Goal: Transaction & Acquisition: Purchase product/service

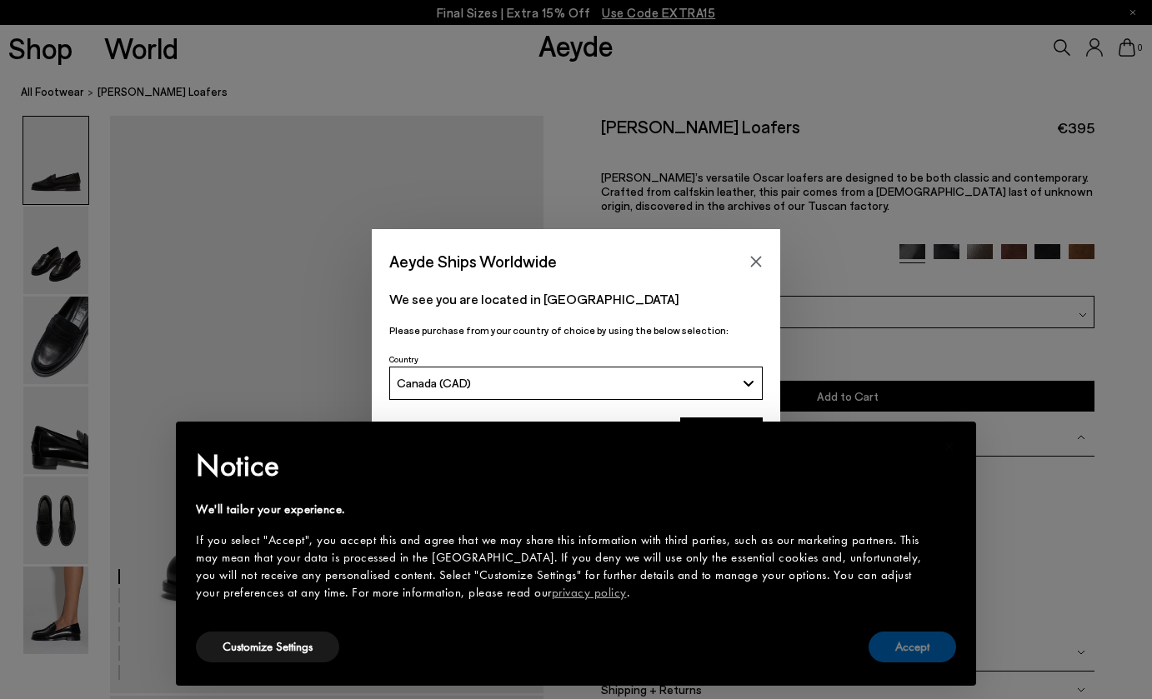
click at [911, 645] on button "Accept" at bounding box center [912, 647] width 88 height 31
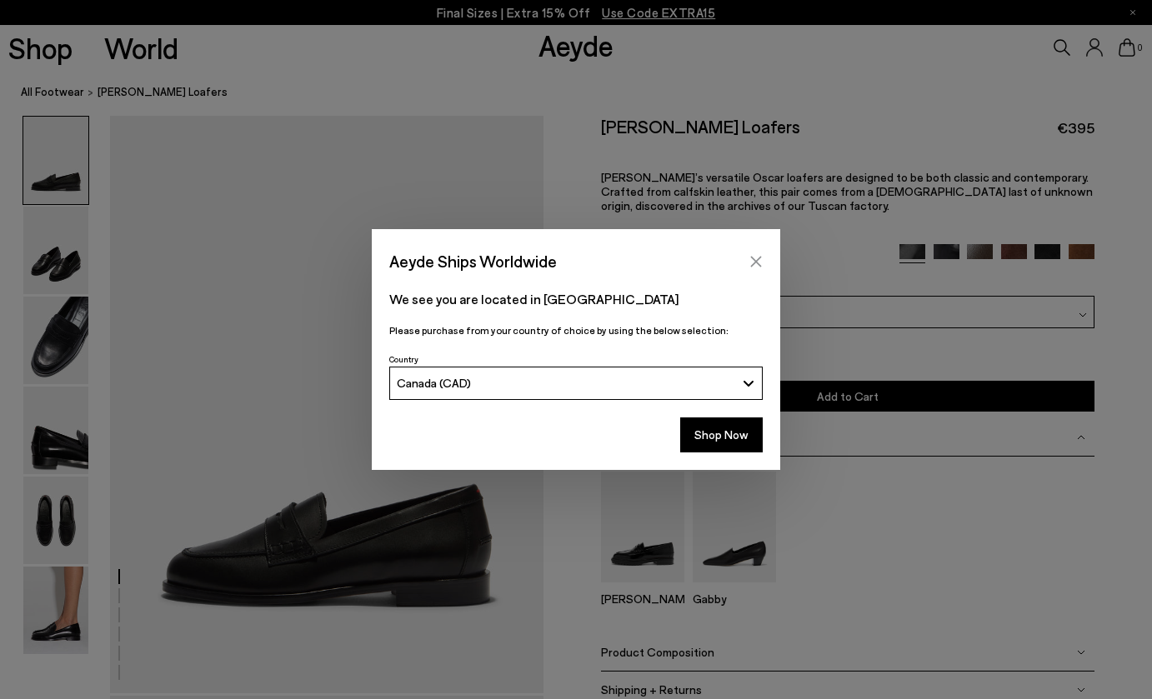
click at [762, 258] on icon "Close" at bounding box center [755, 261] width 13 height 13
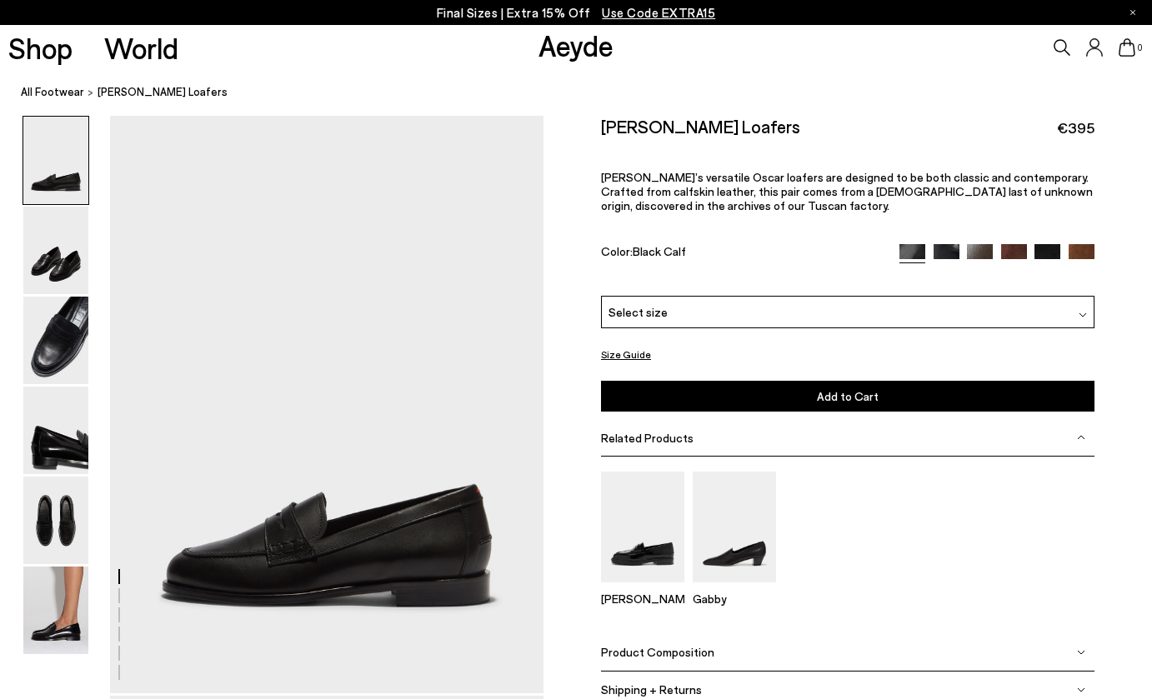
click at [1018, 244] on img at bounding box center [1014, 257] width 26 height 26
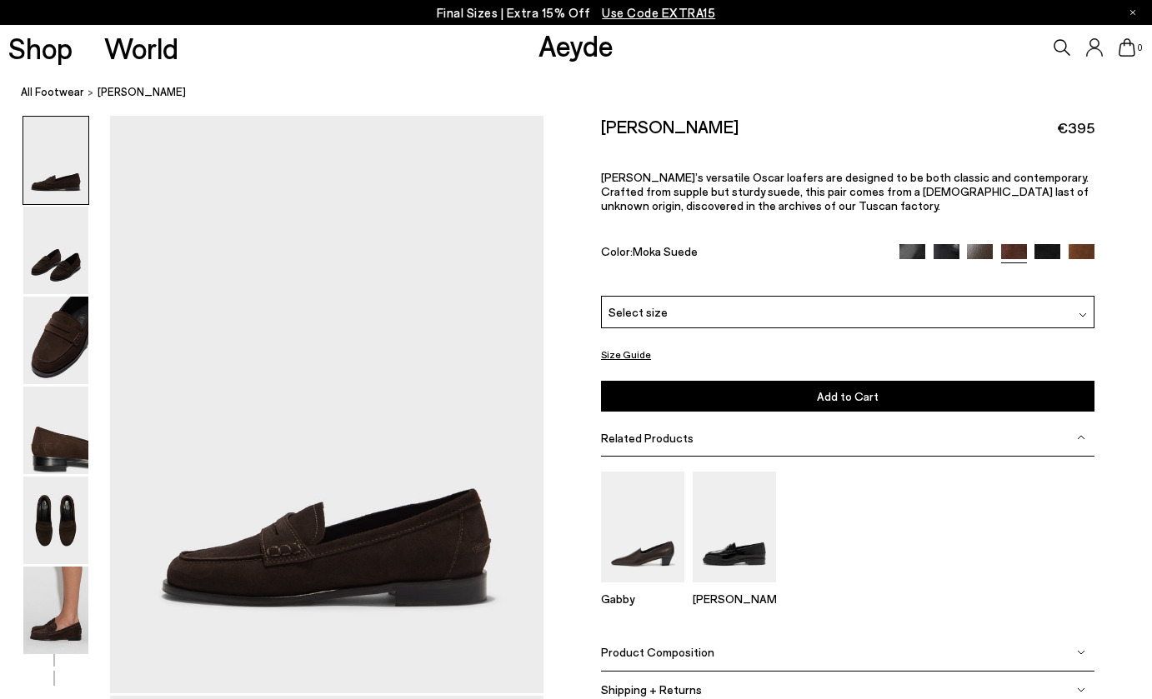
click at [1085, 244] on img at bounding box center [1082, 257] width 26 height 26
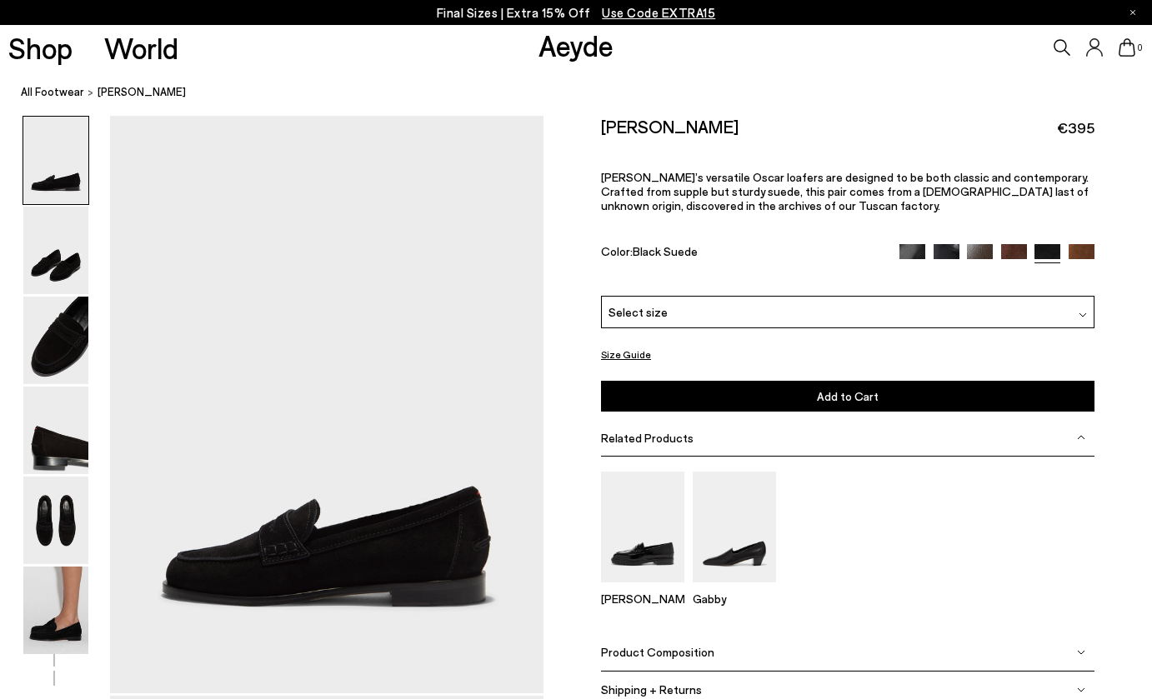
click at [1062, 45] on icon at bounding box center [1062, 47] width 17 height 17
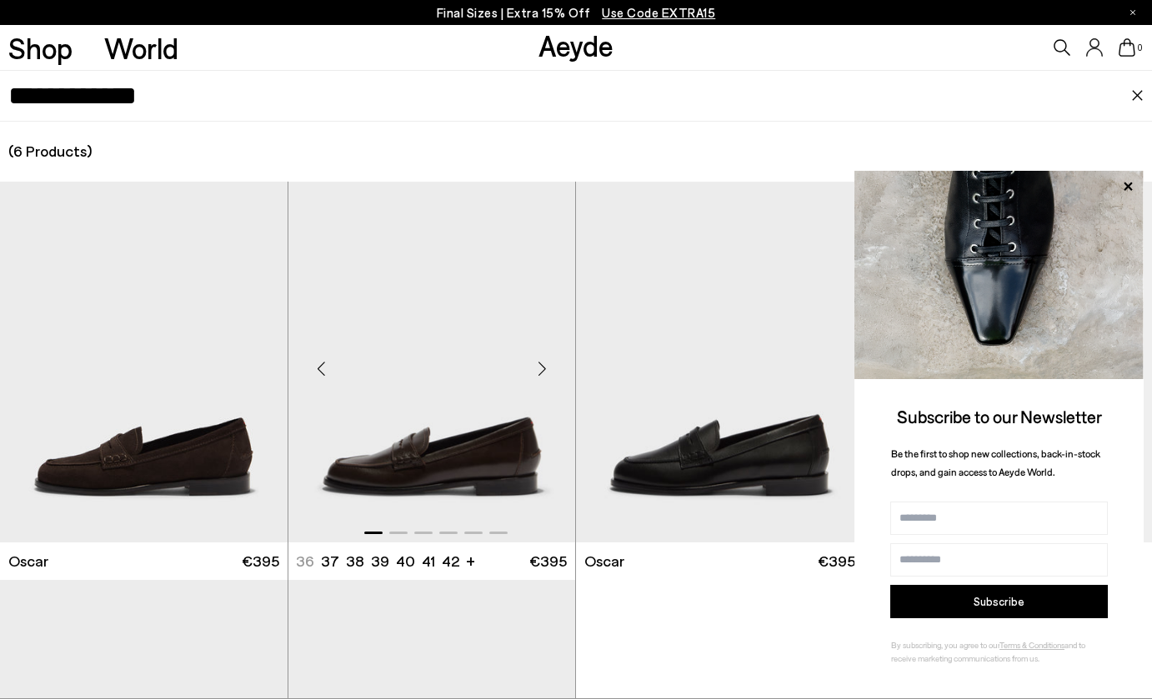
type input "**********"
click at [476, 453] on img "1 / 6" at bounding box center [432, 362] width 288 height 361
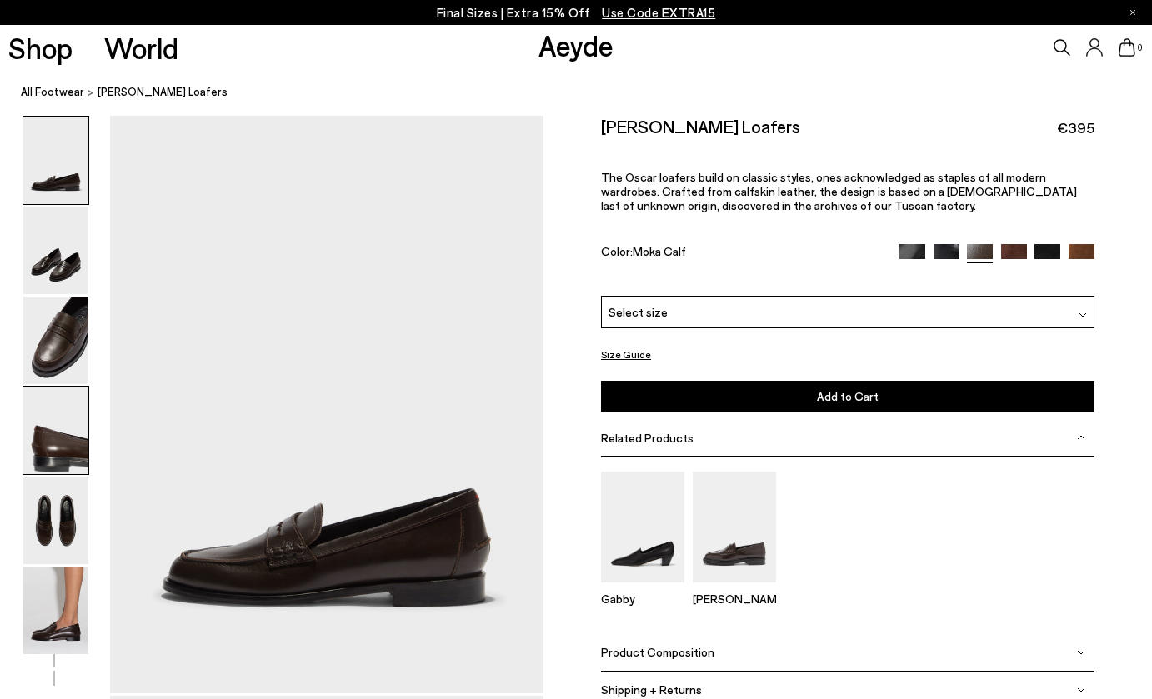
click at [73, 453] on img at bounding box center [55, 431] width 65 height 88
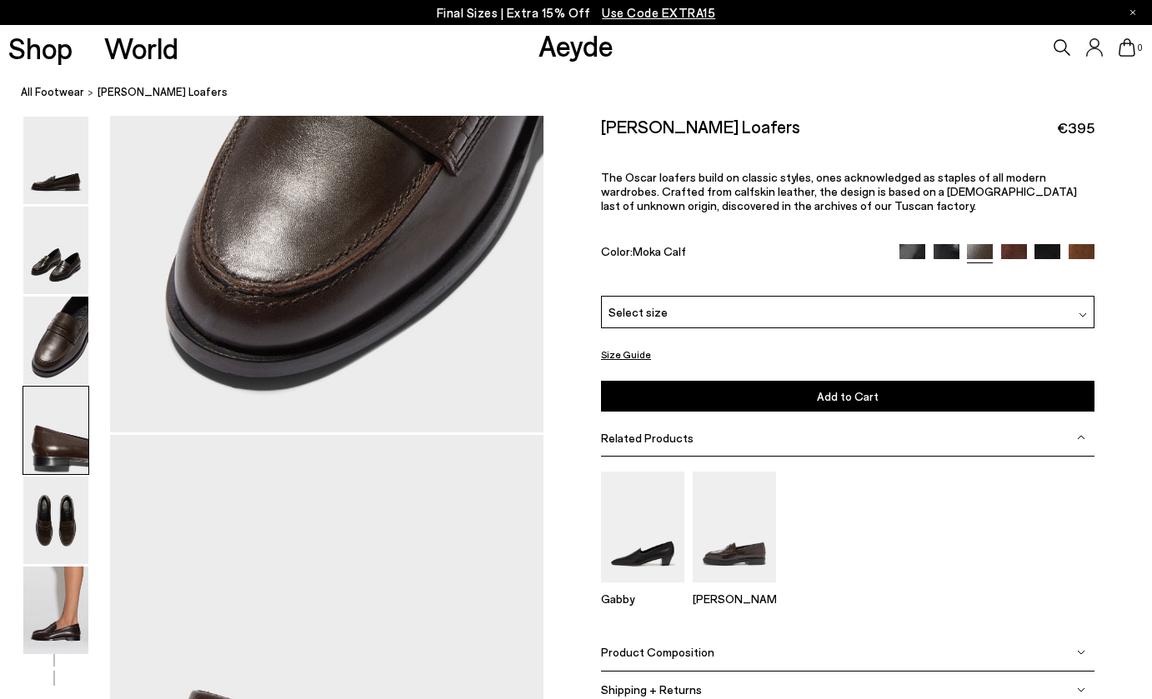
scroll to position [1741, 0]
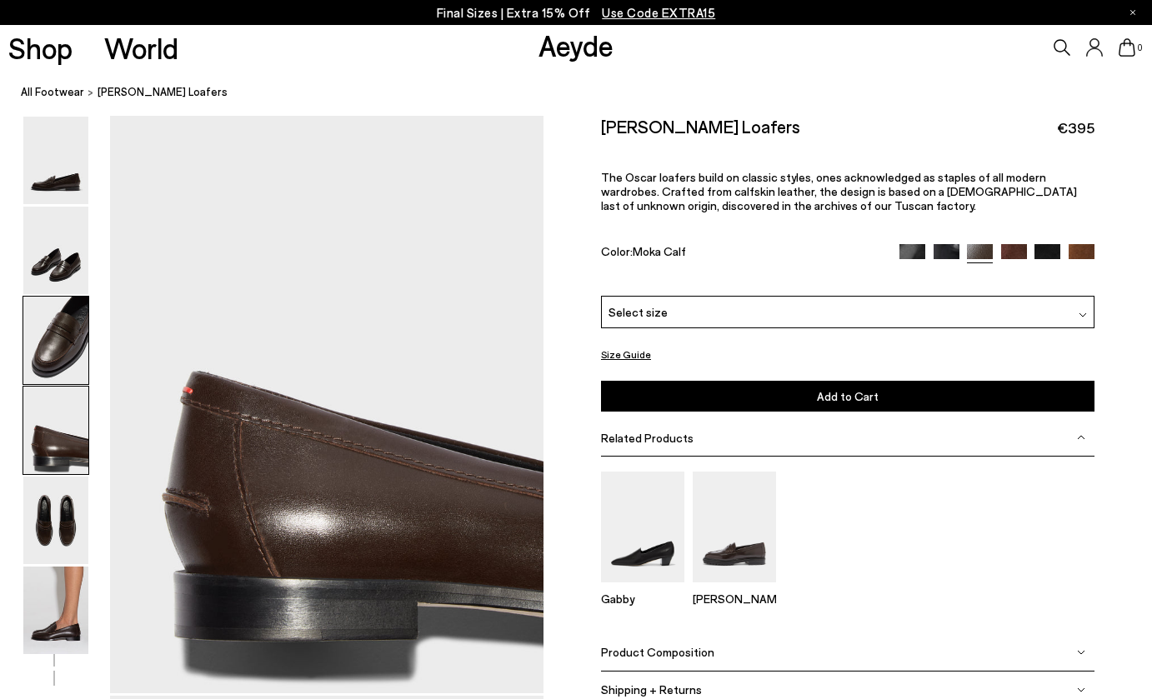
click at [78, 376] on img at bounding box center [55, 341] width 65 height 88
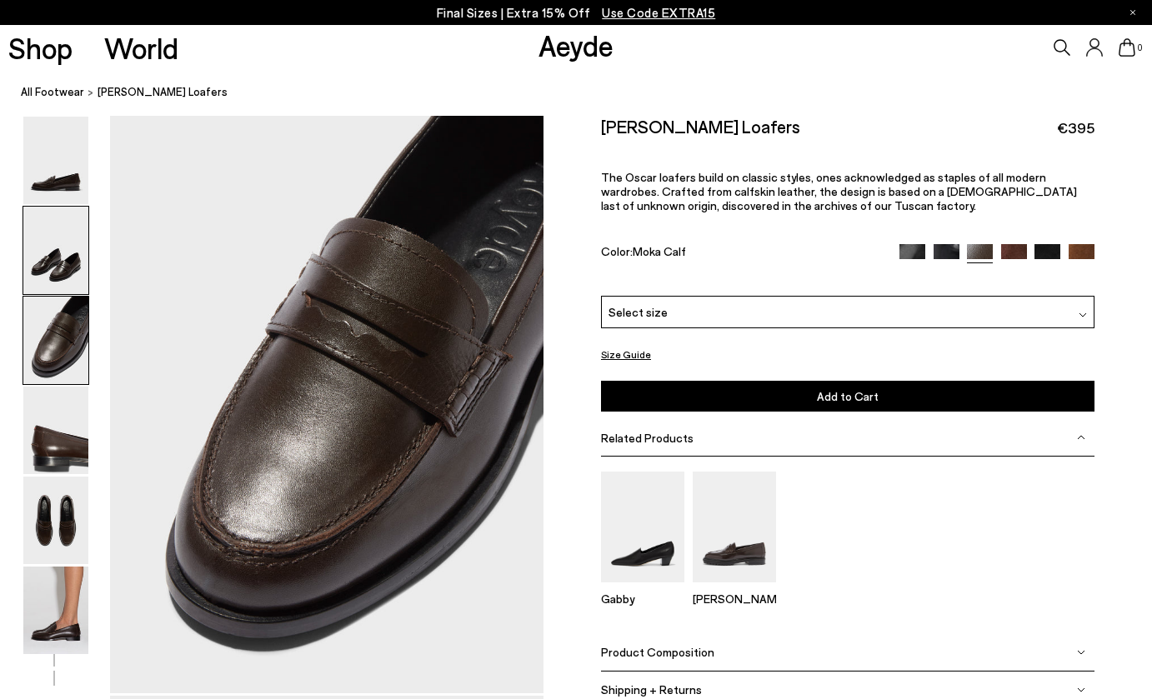
click at [73, 272] on img at bounding box center [55, 251] width 65 height 88
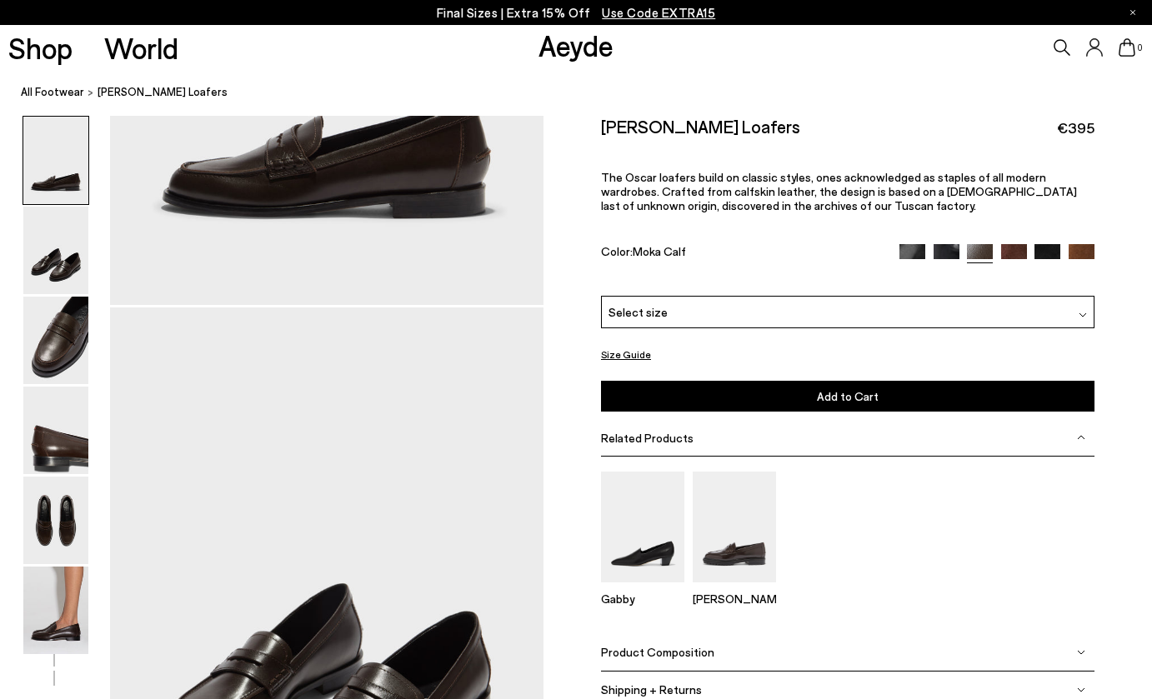
scroll to position [253, 0]
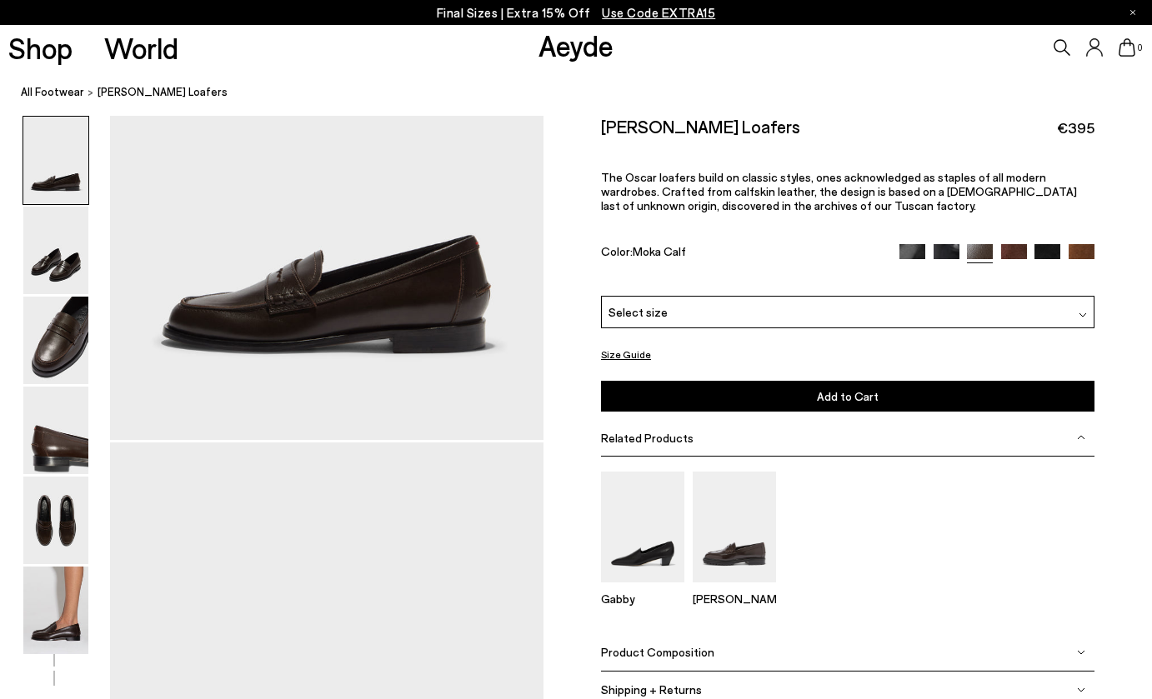
click at [880, 295] on div "Select size" at bounding box center [847, 311] width 493 height 33
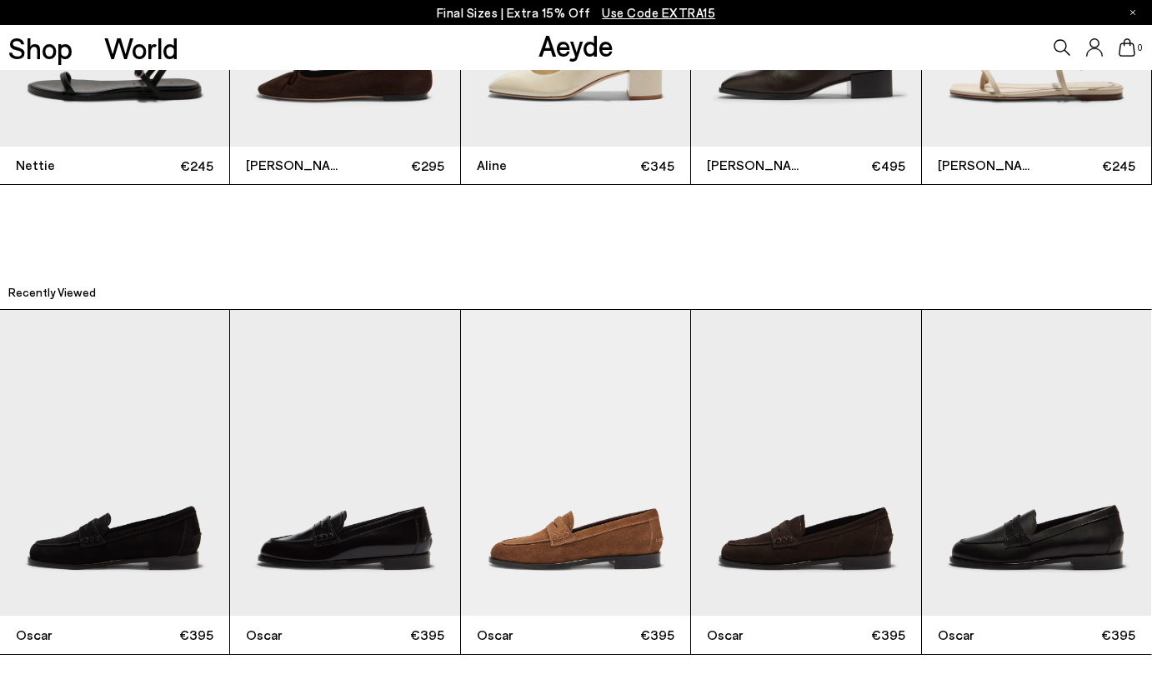
scroll to position [3883, 0]
